Goal: Check status: Check status

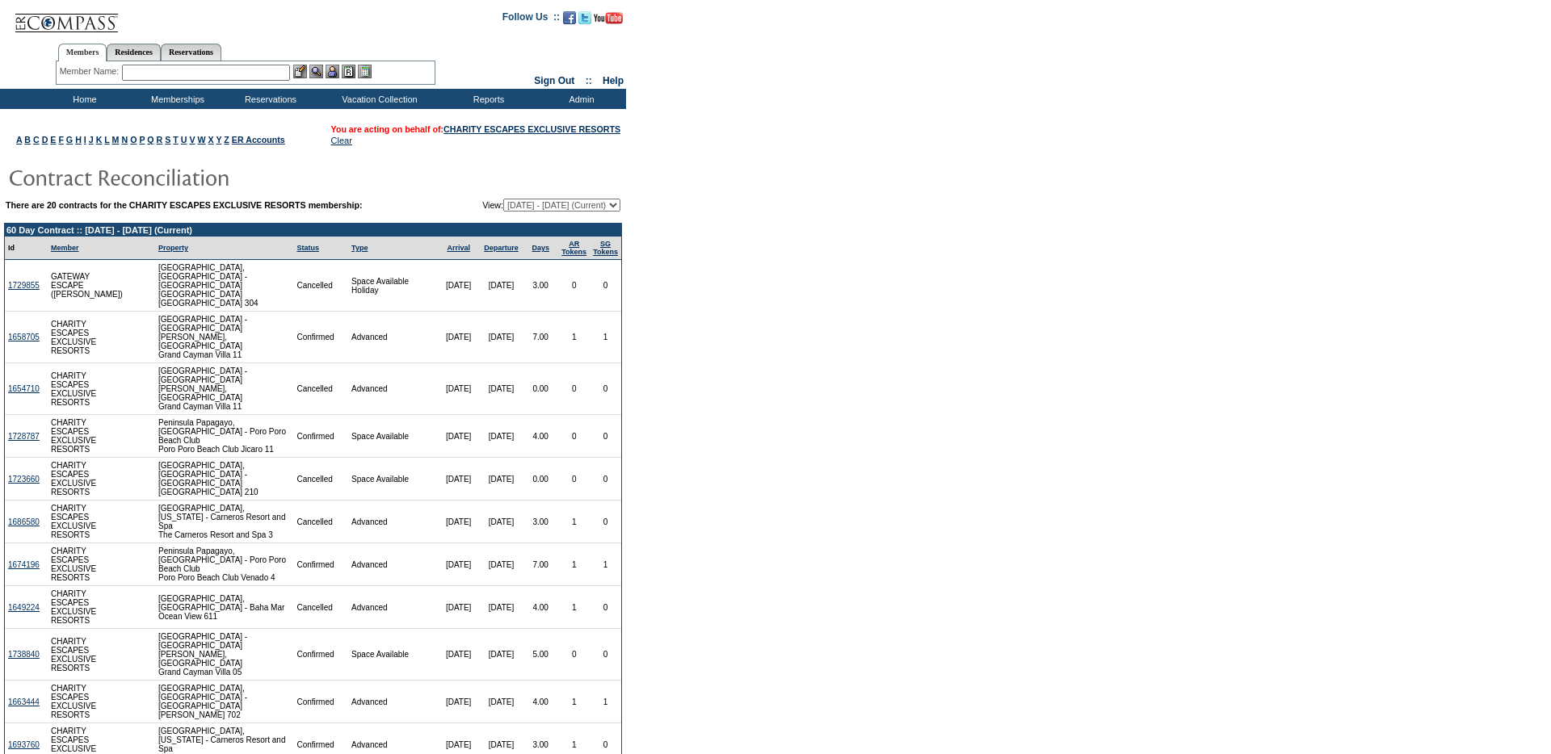
click at [519, 212] on select "[DATE] - [DATE] [DATE] - [DATE] [DATE] - [DATE] [DATE] - [DATE] [DATE] - [DATE]…" at bounding box center [561, 205] width 117 height 13
select select "138833"
click at [503, 212] on select "[DATE] - [DATE] [DATE] - [DATE] [DATE] - [DATE] [DATE] - [DATE] [DATE] - [DATE]…" at bounding box center [561, 205] width 117 height 13
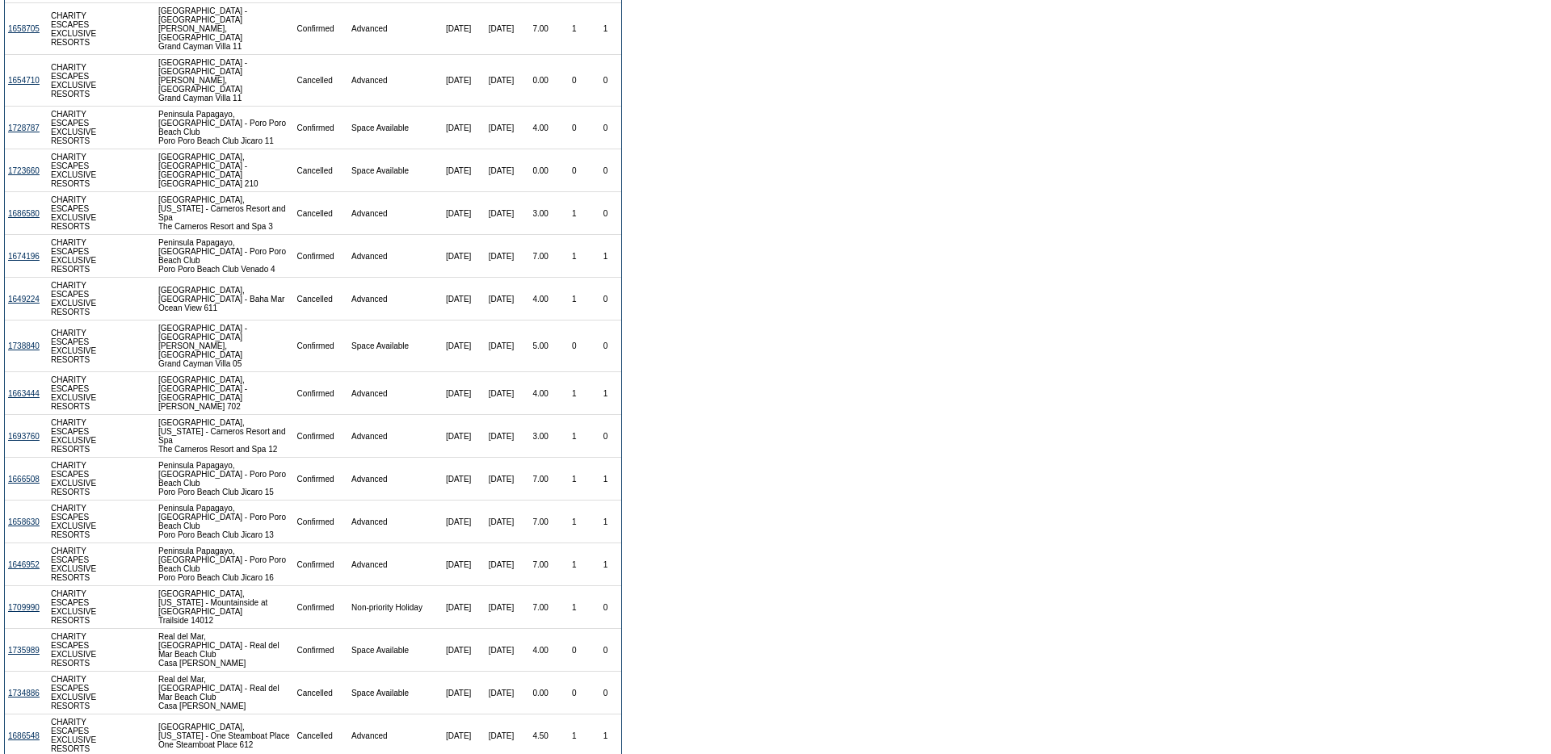
scroll to position [447, 0]
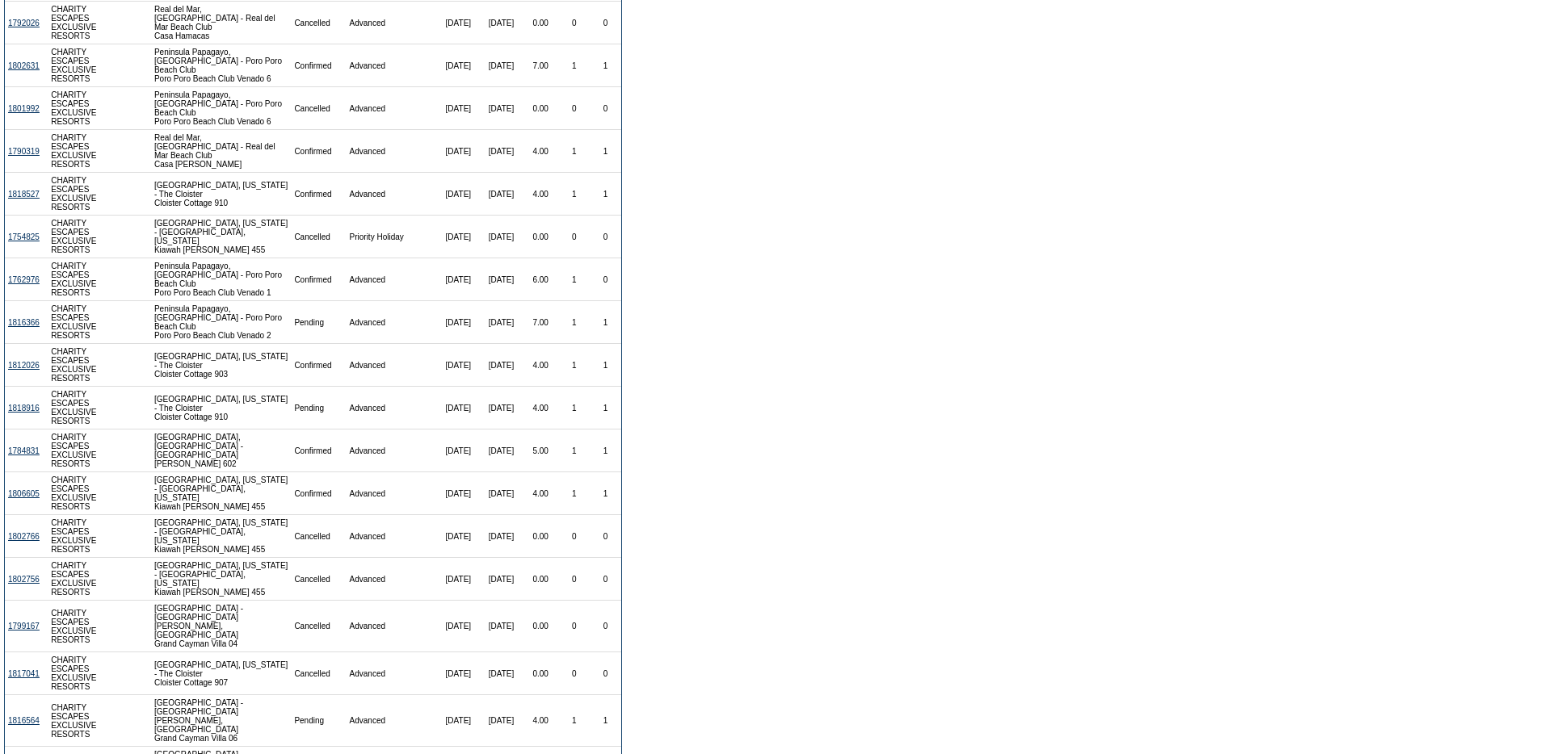
scroll to position [389, 0]
click at [18, 428] on td "1818916" at bounding box center [26, 406] width 43 height 43
click at [24, 411] on link "1818916" at bounding box center [24, 406] width 32 height 9
